Goal: Task Accomplishment & Management: Complete application form

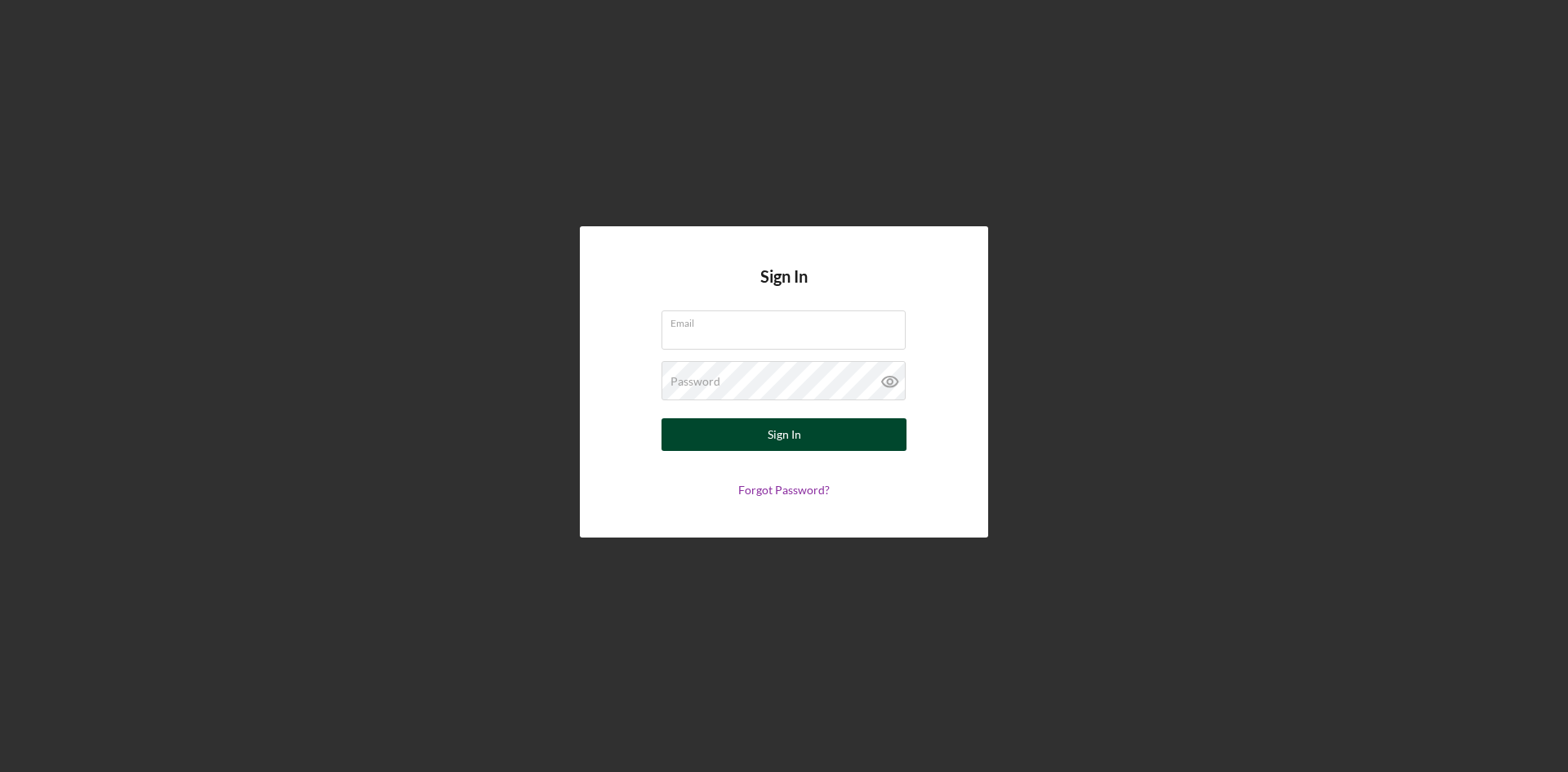
type input "[EMAIL_ADDRESS][DOMAIN_NAME]"
click at [785, 436] on div "Sign In" at bounding box center [784, 434] width 33 height 32
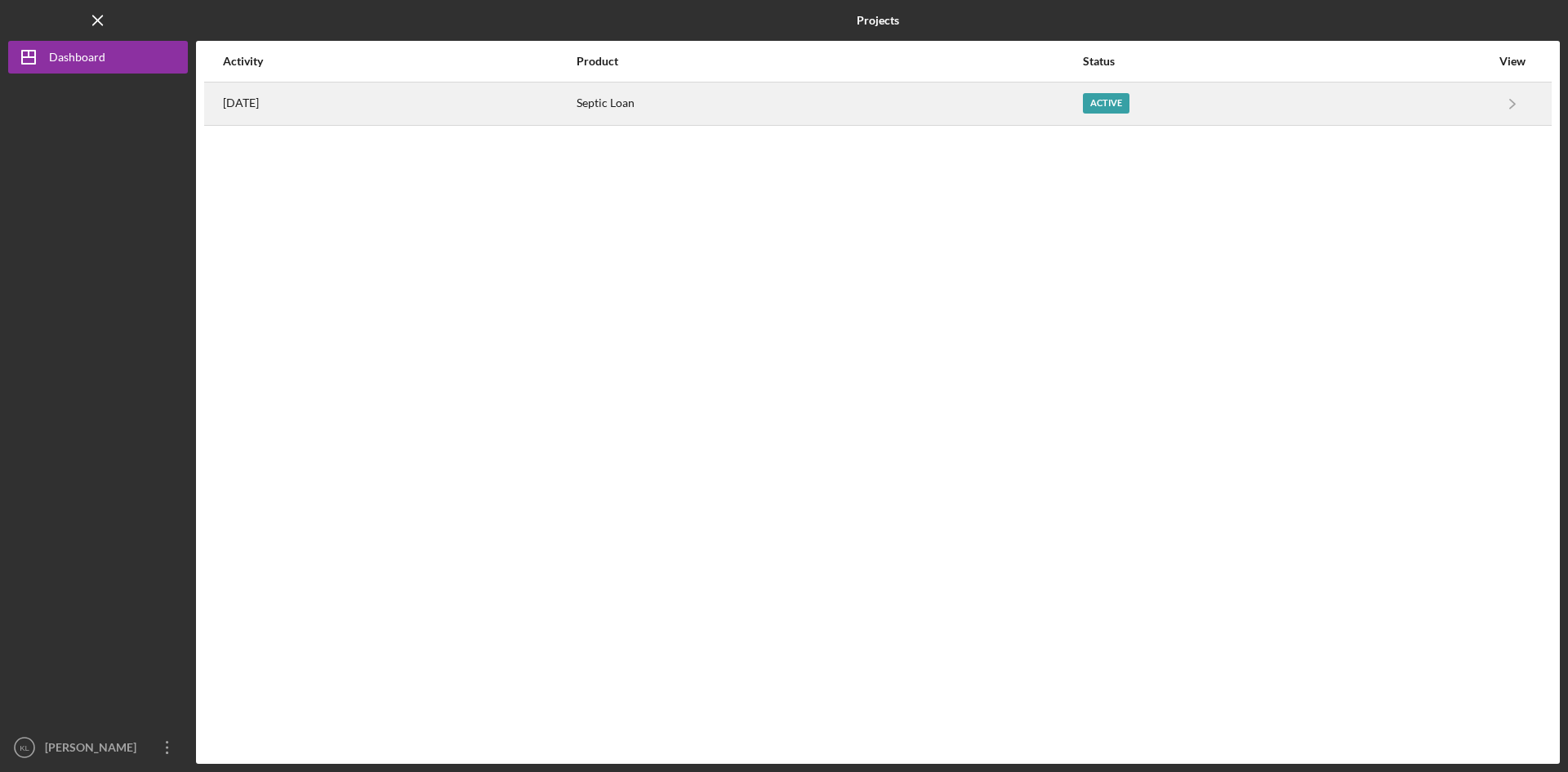
click at [819, 102] on div "Septic Loan" at bounding box center [828, 103] width 504 height 40
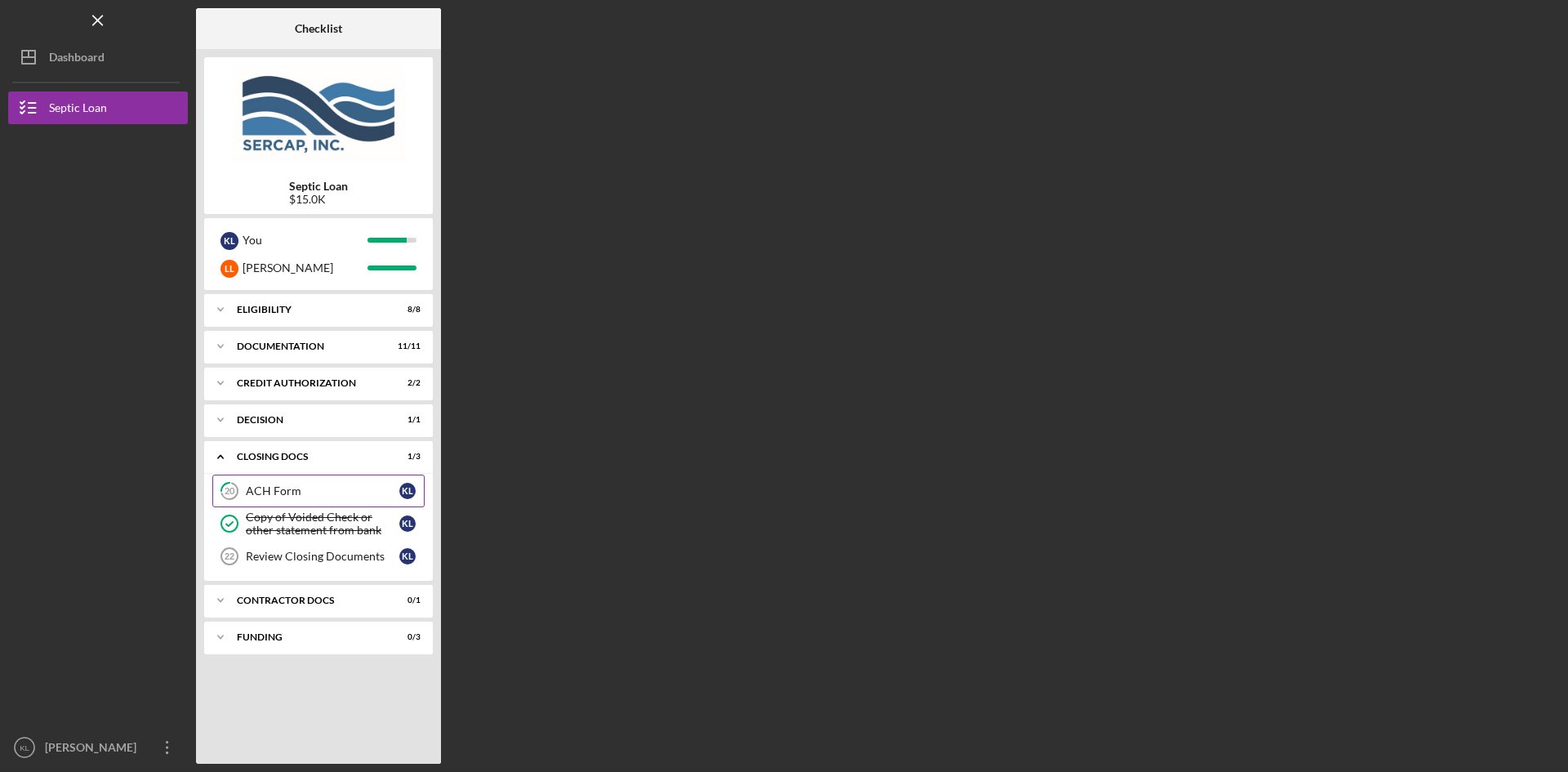
click at [290, 483] on link "20 ACH Form K L" at bounding box center [318, 491] width 212 height 32
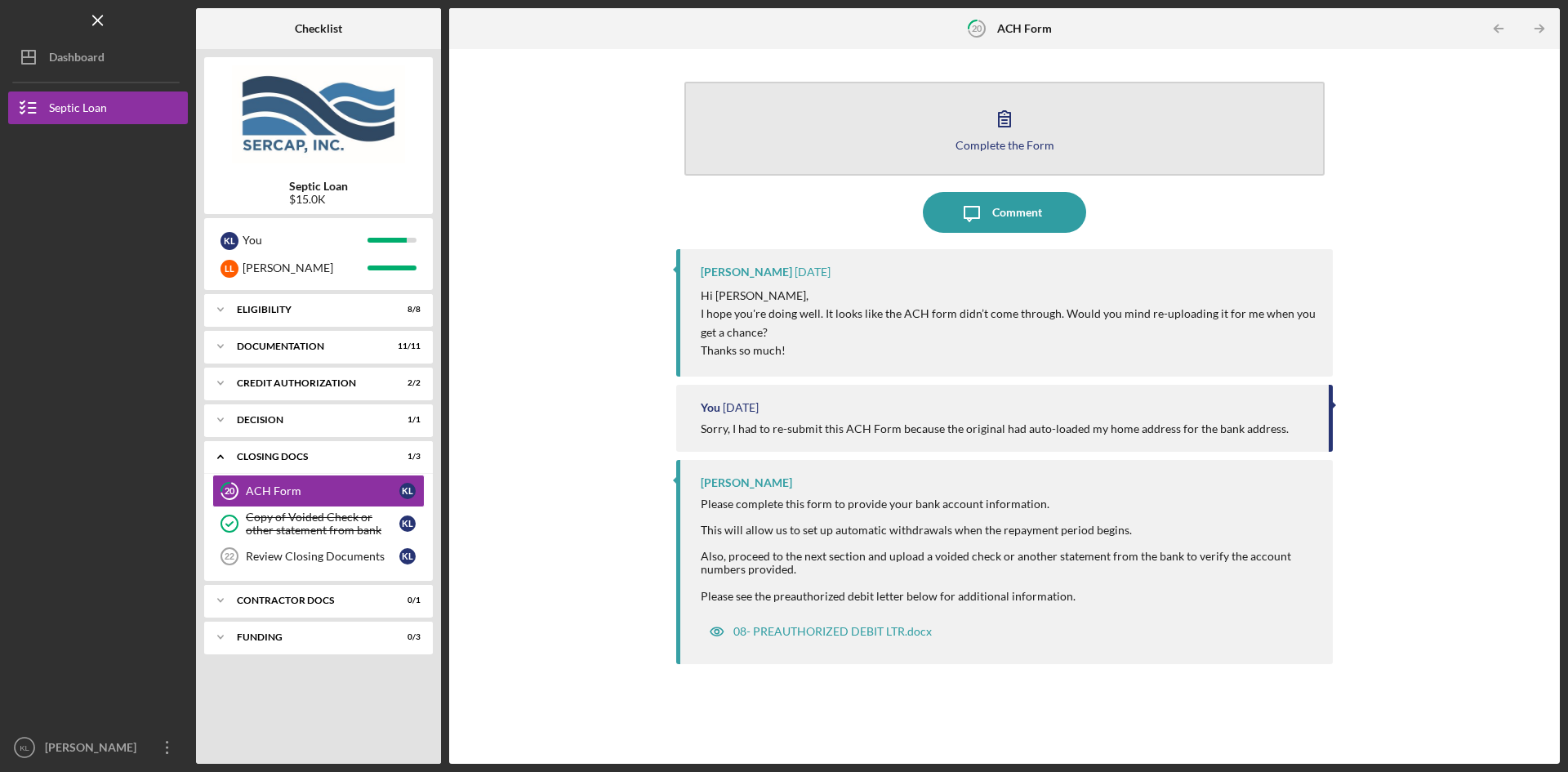
click at [998, 146] on div "Complete the Form" at bounding box center [1005, 145] width 99 height 13
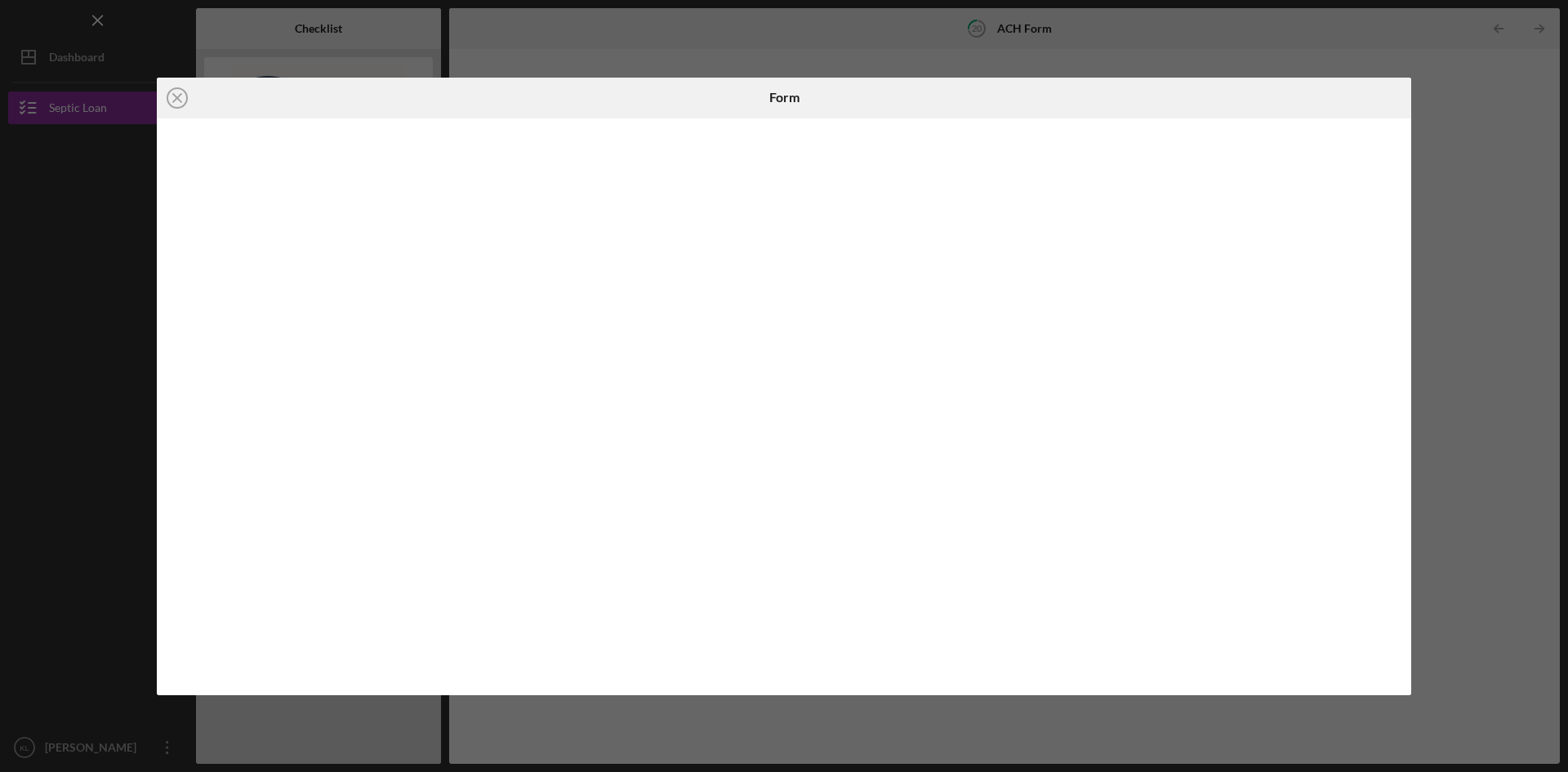
click at [1438, 150] on div "Icon/Close Form" at bounding box center [784, 386] width 1568 height 772
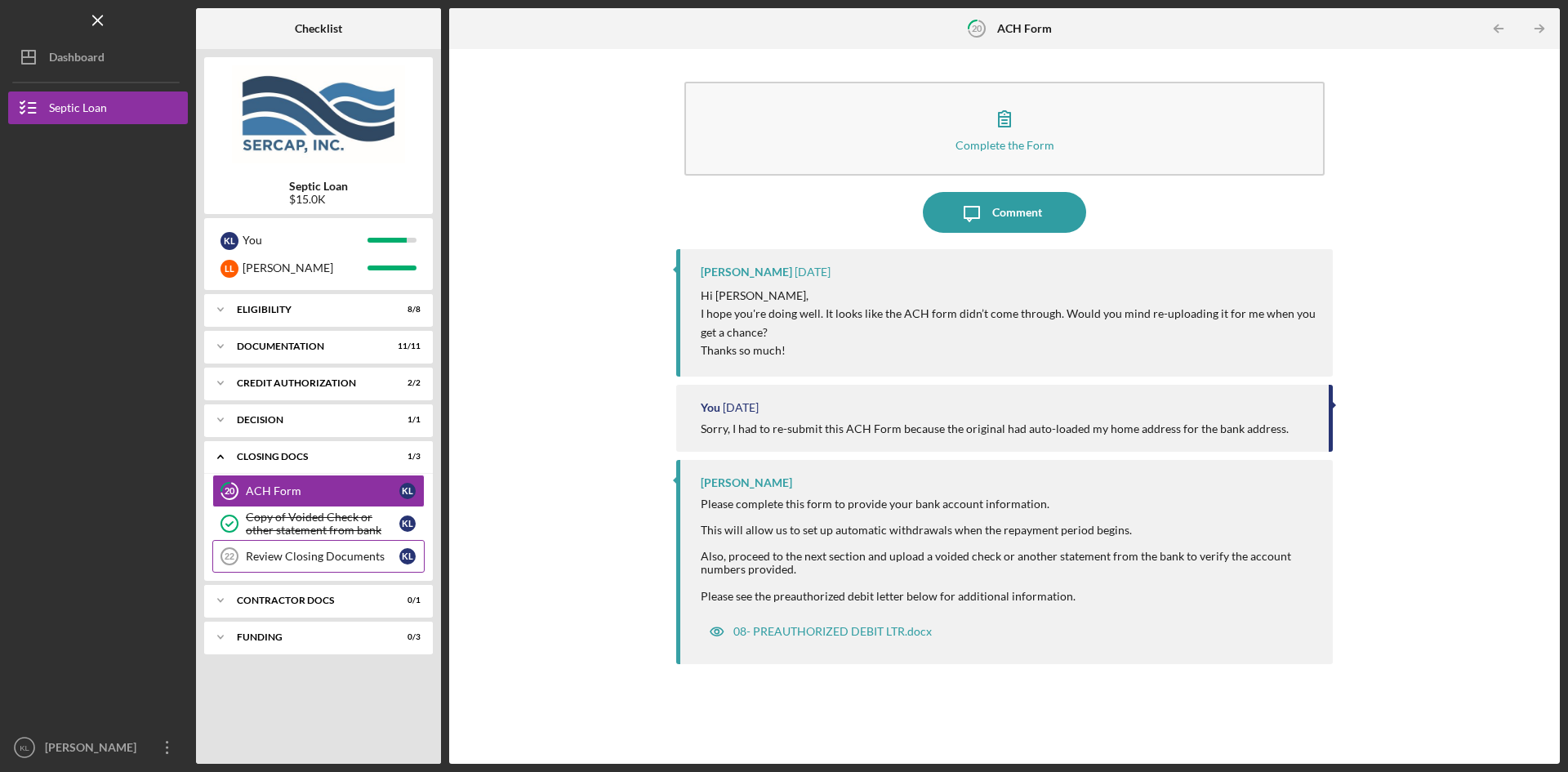
click at [348, 557] on div "Review Closing Documents" at bounding box center [322, 555] width 154 height 13
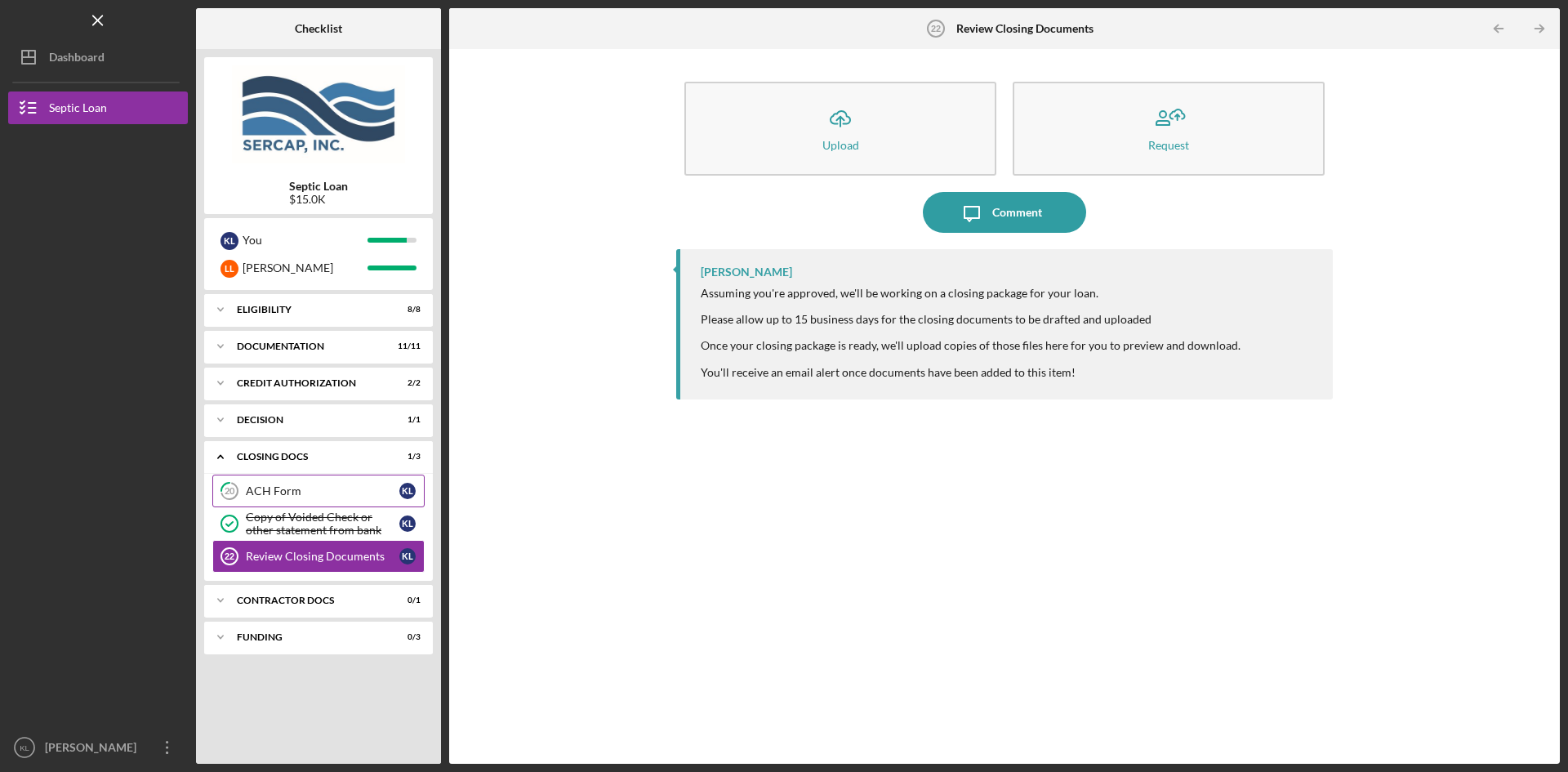
click at [301, 490] on div "ACH Form" at bounding box center [322, 491] width 154 height 13
